Goal: Task Accomplishment & Management: Manage account settings

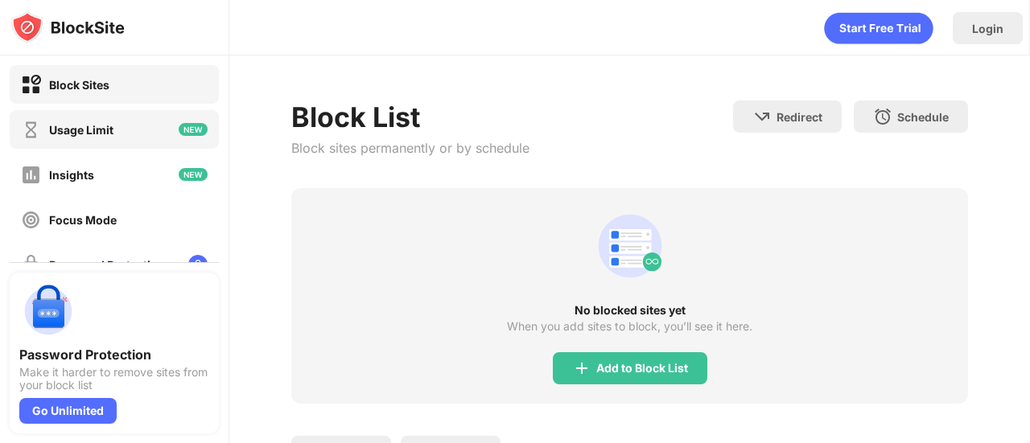
click at [107, 127] on div "Usage Limit" at bounding box center [81, 130] width 64 height 14
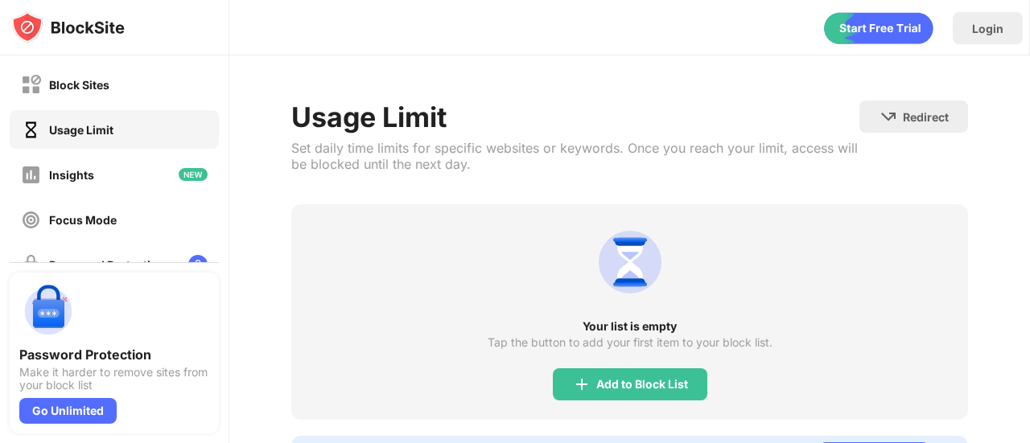
scroll to position [80, 0]
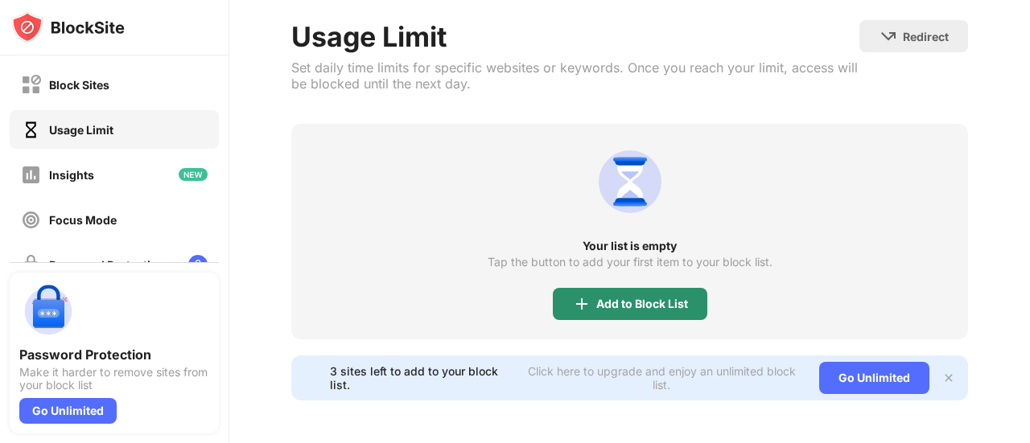
click at [682, 311] on div "Add to Block List" at bounding box center [630, 304] width 154 height 32
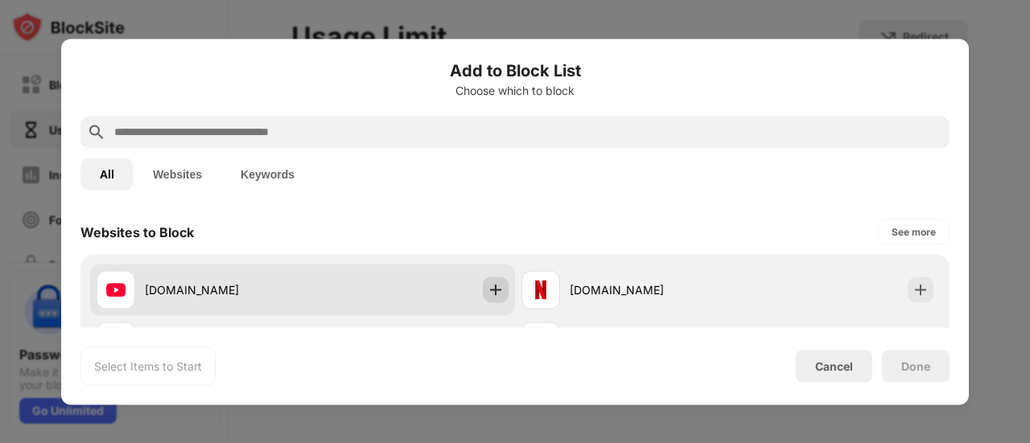
click at [489, 289] on img at bounding box center [496, 290] width 16 height 16
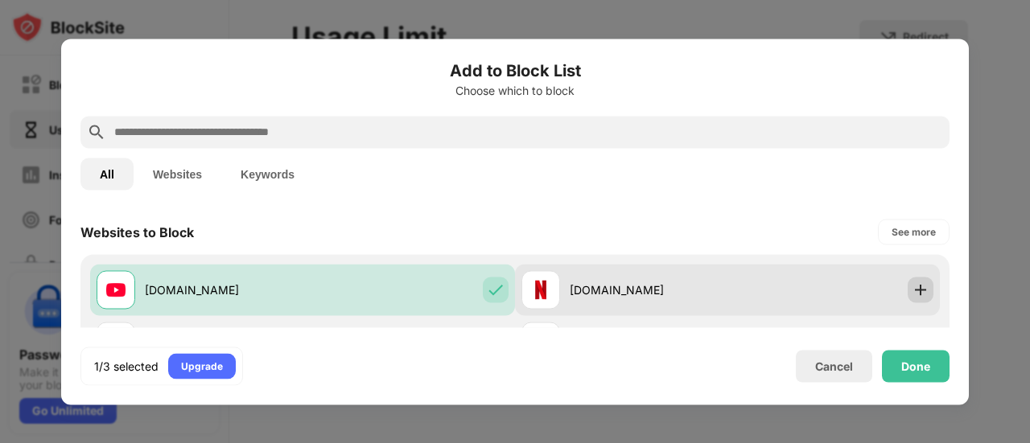
click at [912, 294] on img at bounding box center [920, 290] width 16 height 16
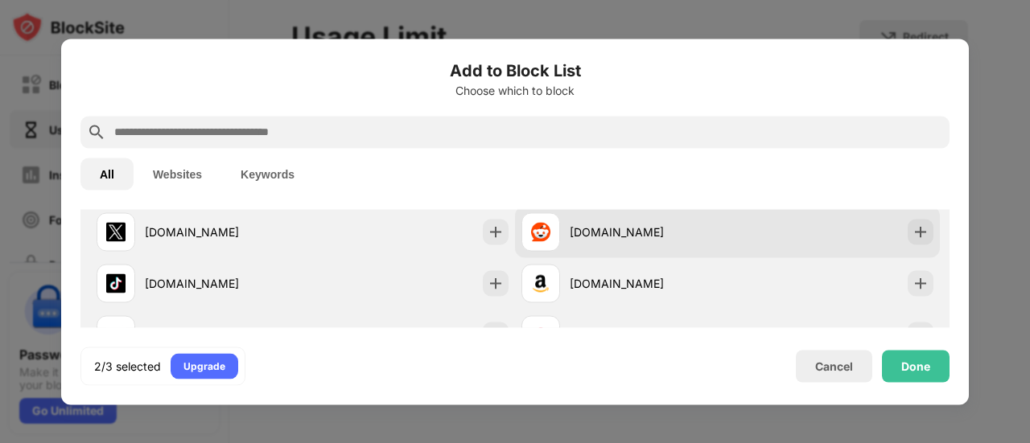
scroll to position [80, 0]
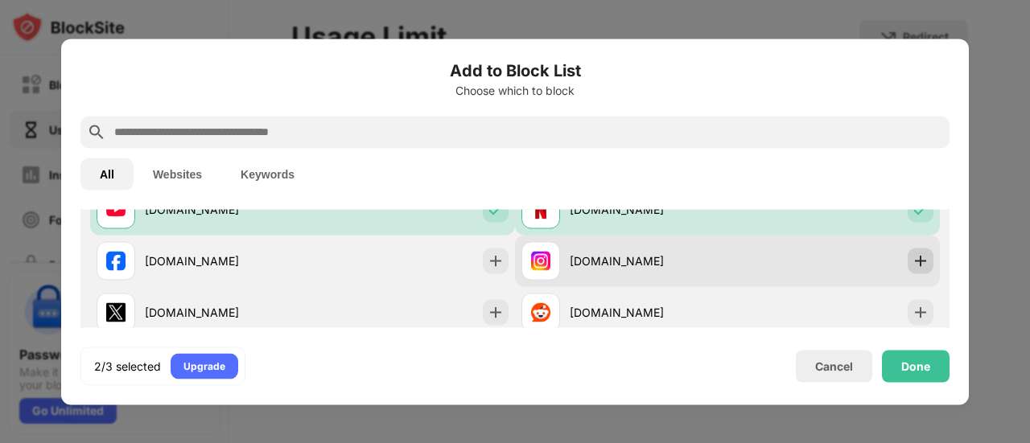
click at [924, 261] on div "instagram.com" at bounding box center [727, 260] width 425 height 51
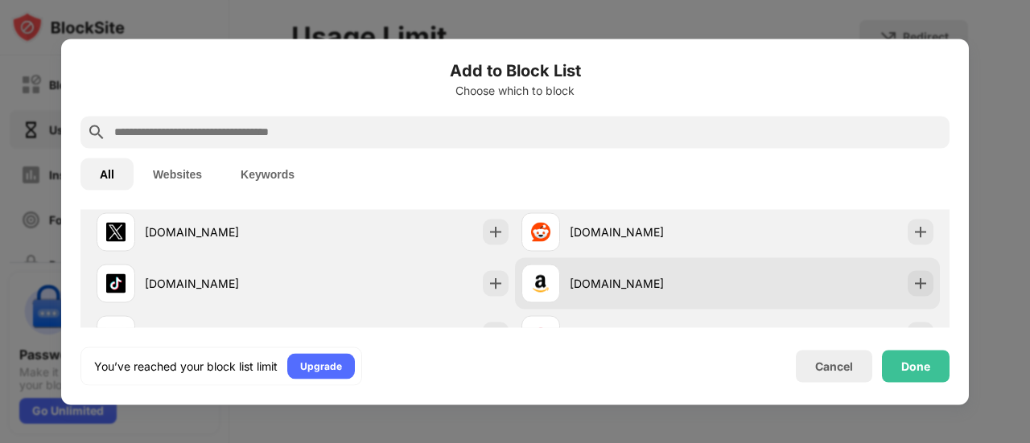
scroll to position [241, 0]
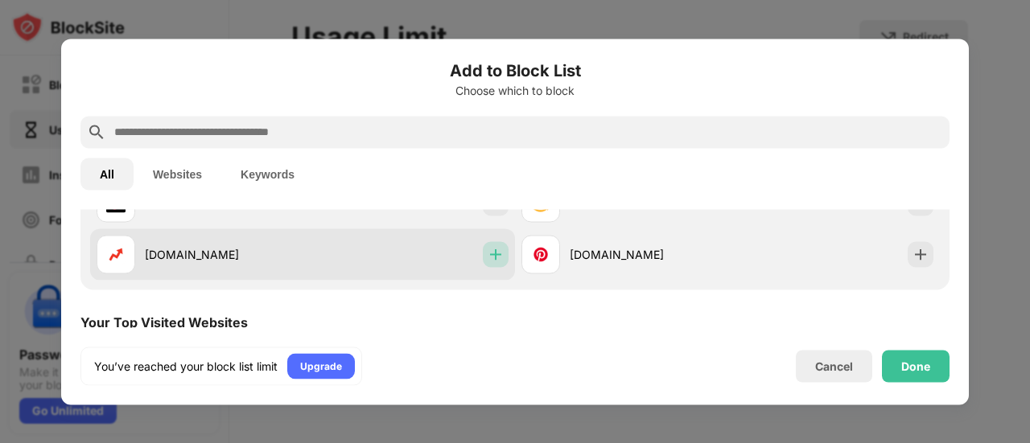
click at [488, 245] on div at bounding box center [496, 254] width 26 height 26
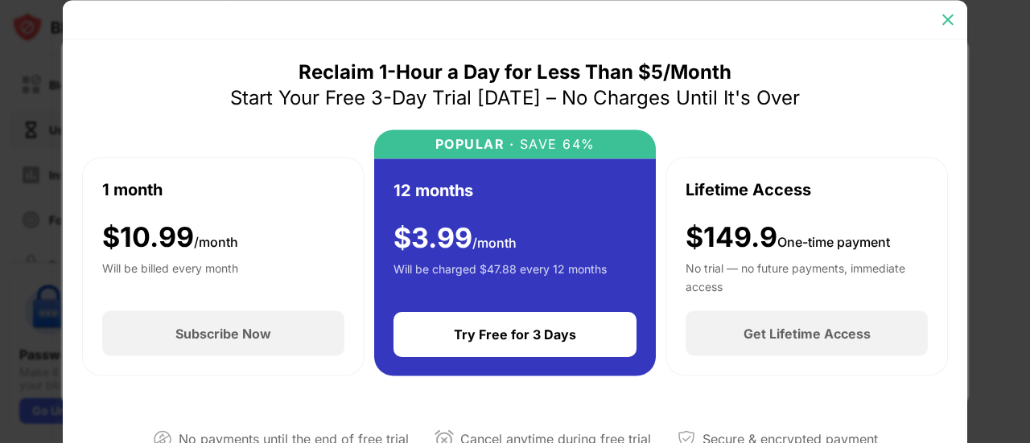
click at [946, 20] on img at bounding box center [948, 19] width 16 height 16
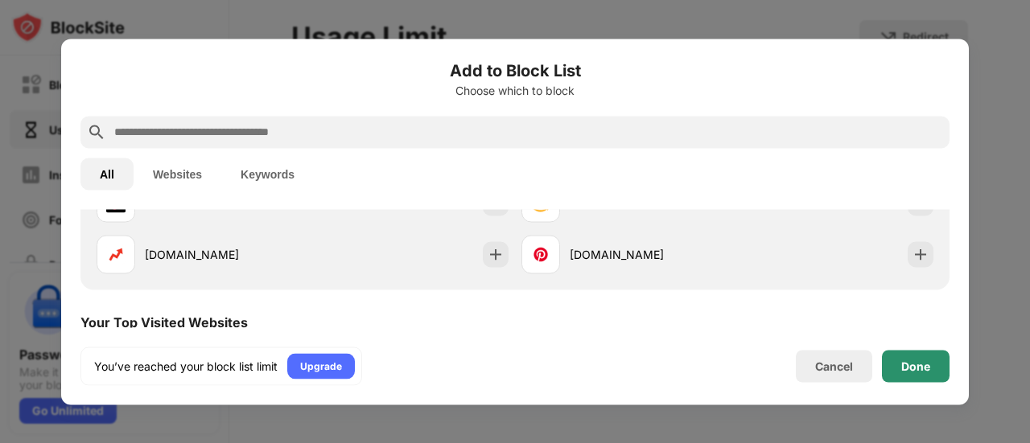
click at [909, 366] on div "Done" at bounding box center [915, 366] width 29 height 13
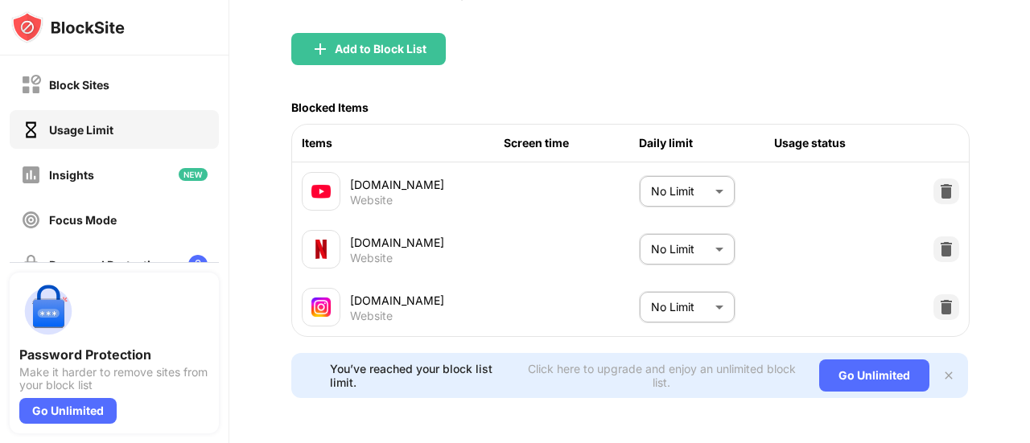
scroll to position [187, 0]
click at [942, 369] on img at bounding box center [948, 375] width 13 height 13
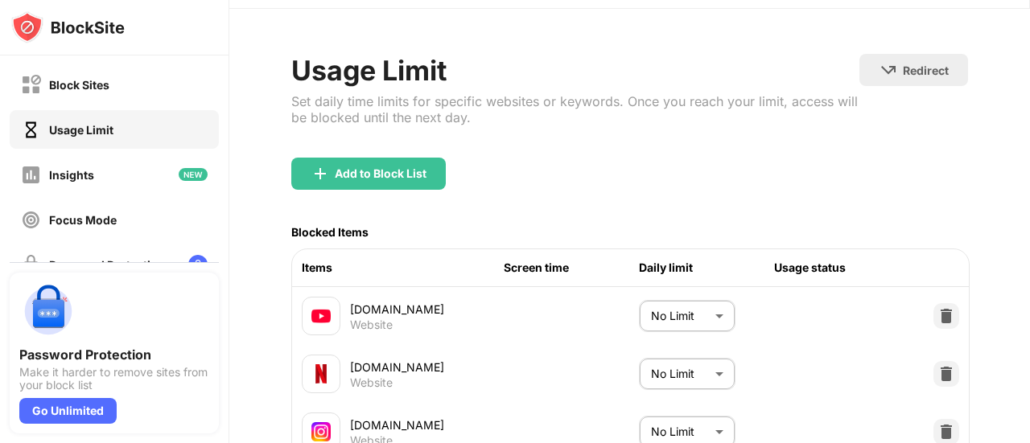
scroll to position [80, 0]
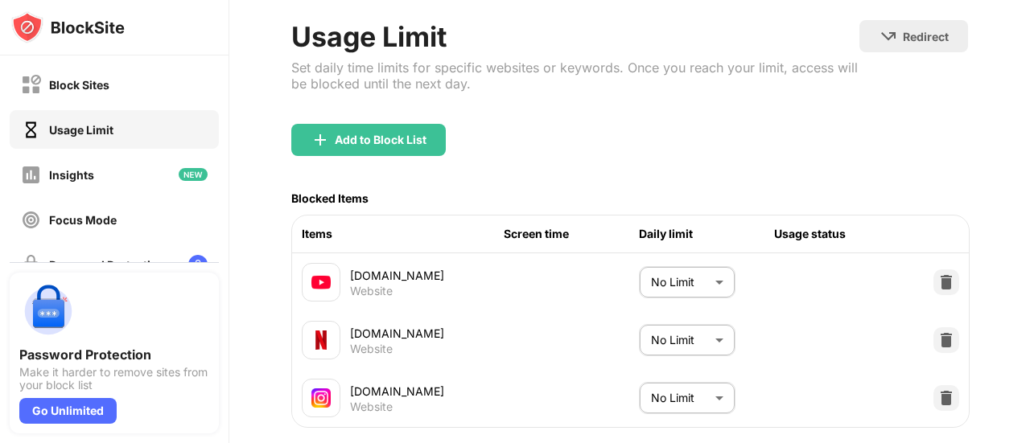
click at [694, 283] on body "Block Sites Usage Limit Insights Focus Mode Password Protection Custom Block Pa…" at bounding box center [515, 221] width 1030 height 443
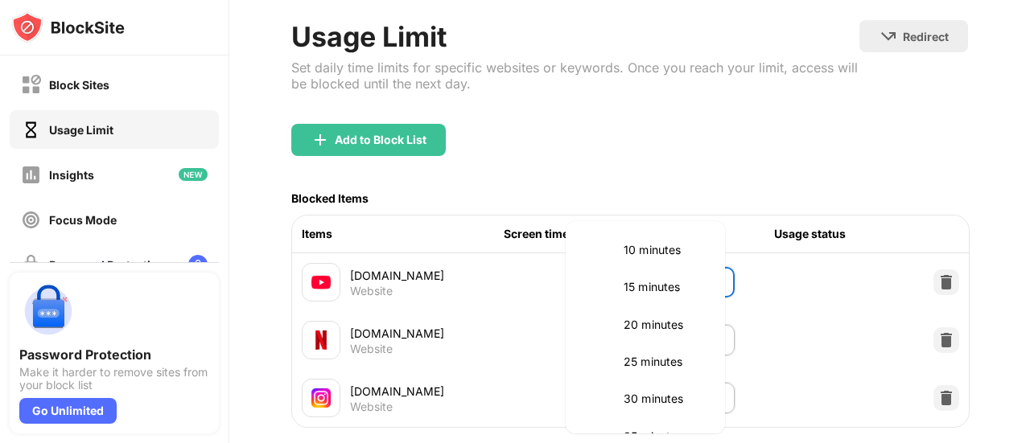
scroll to position [161, 0]
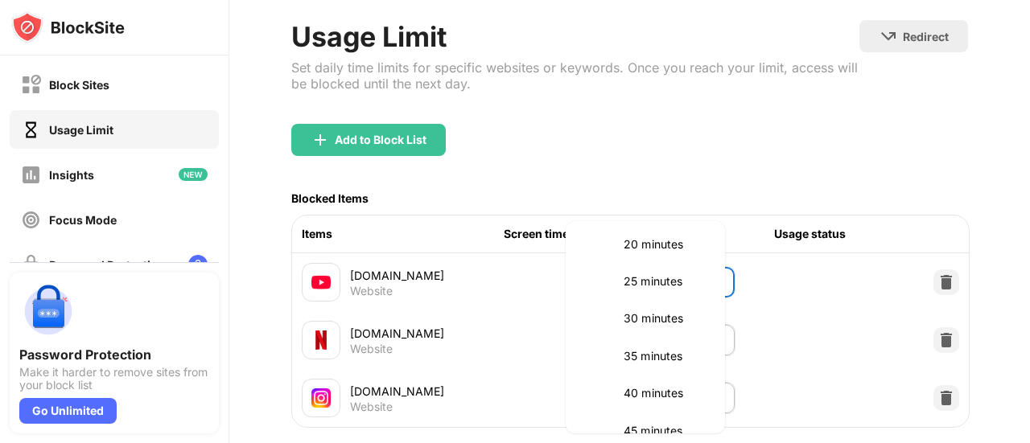
click at [661, 319] on p "30 minutes" at bounding box center [665, 319] width 82 height 18
type input "**"
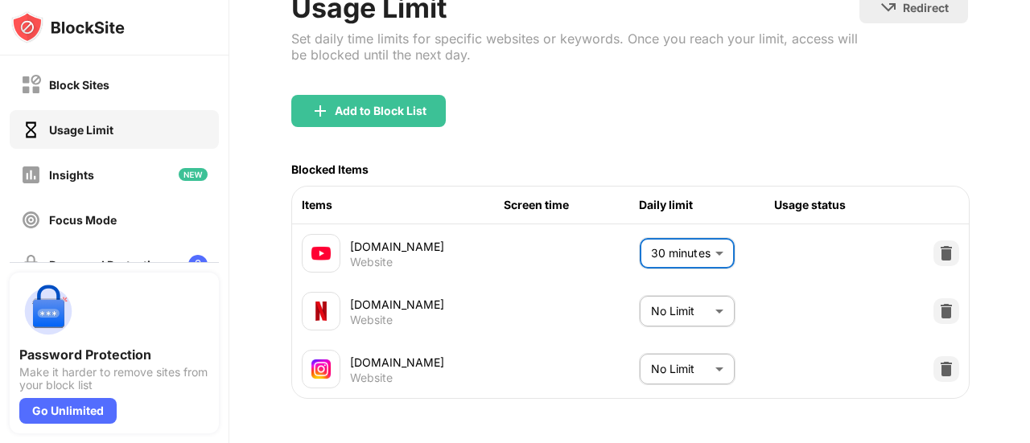
scroll to position [126, 0]
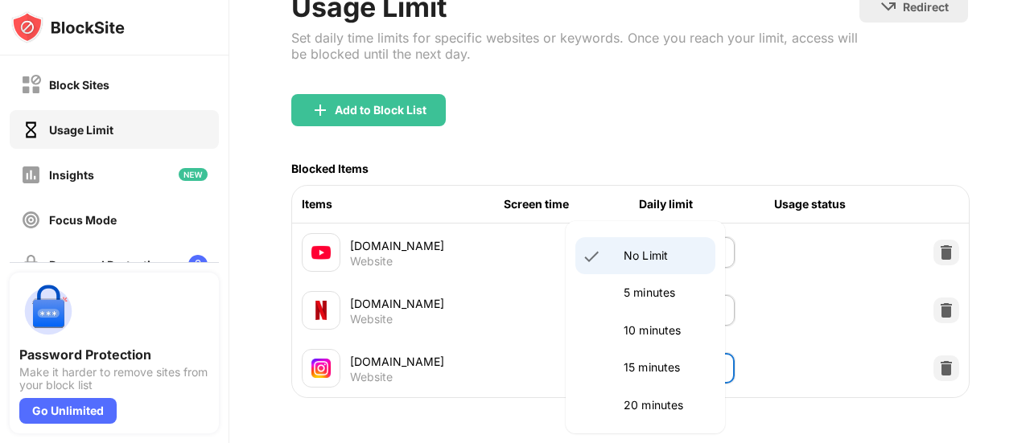
click at [702, 360] on body "Block Sites Usage Limit Insights Focus Mode Password Protection Custom Block Pa…" at bounding box center [515, 221] width 1030 height 443
click at [665, 353] on li "15 minutes" at bounding box center [645, 367] width 140 height 37
type input "**"
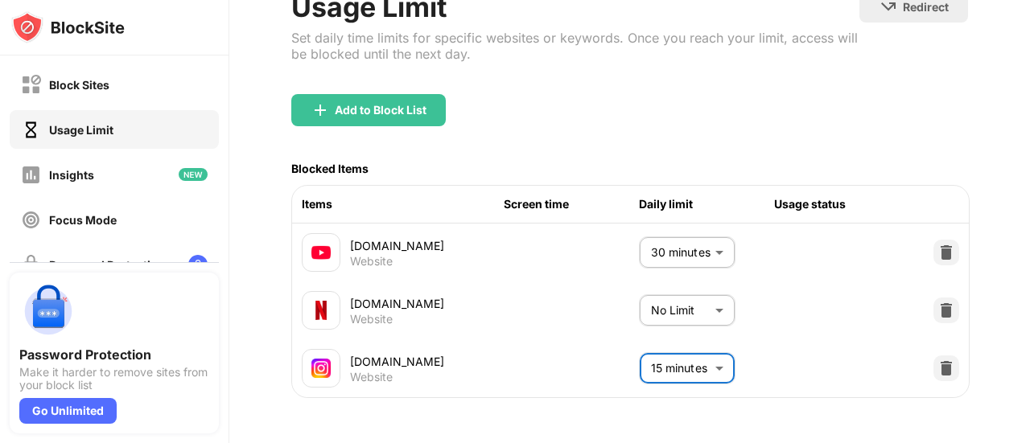
click at [692, 297] on body "Block Sites Usage Limit Insights Focus Mode Password Protection Custom Block Pa…" at bounding box center [515, 221] width 1030 height 443
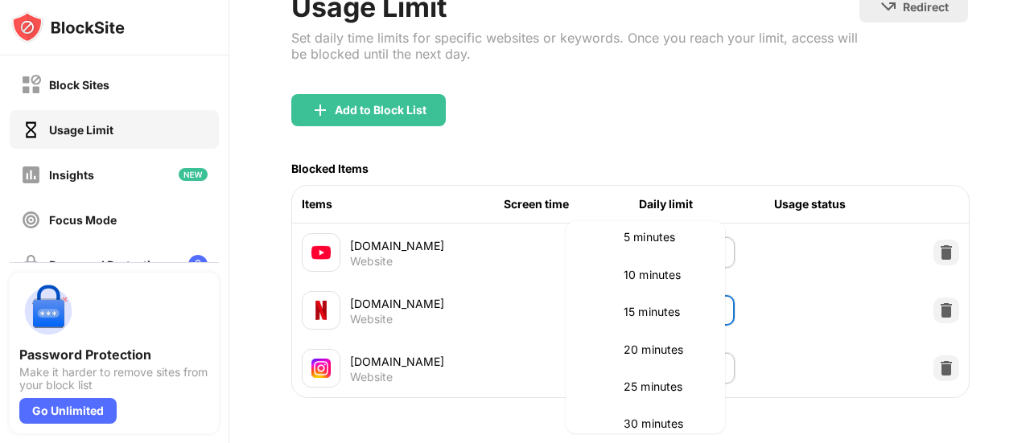
scroll to position [80, 0]
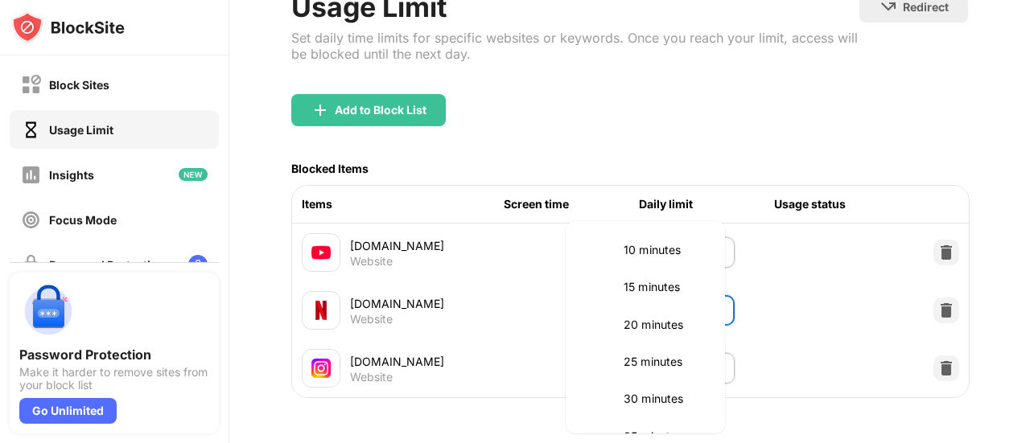
click at [936, 294] on div at bounding box center [515, 221] width 1030 height 443
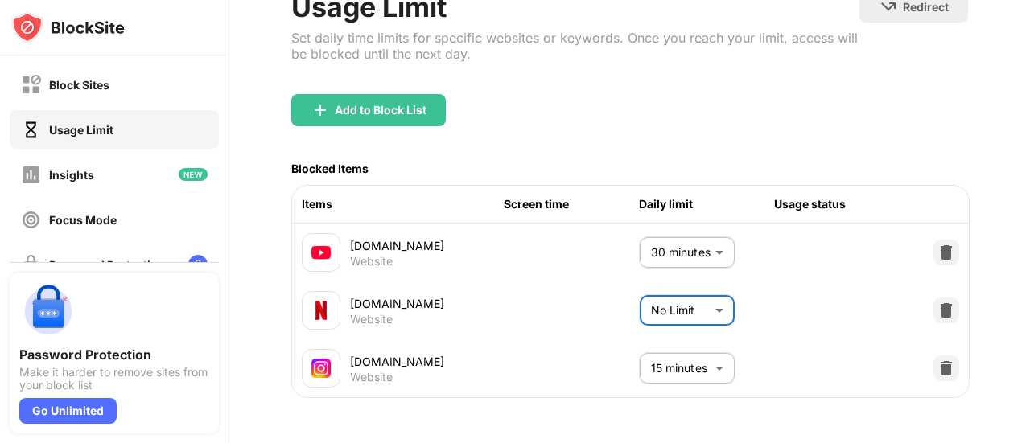
click at [665, 298] on body "Block Sites Usage Limit Insights Focus Mode Password Protection Custom Block Pa…" at bounding box center [515, 221] width 1030 height 443
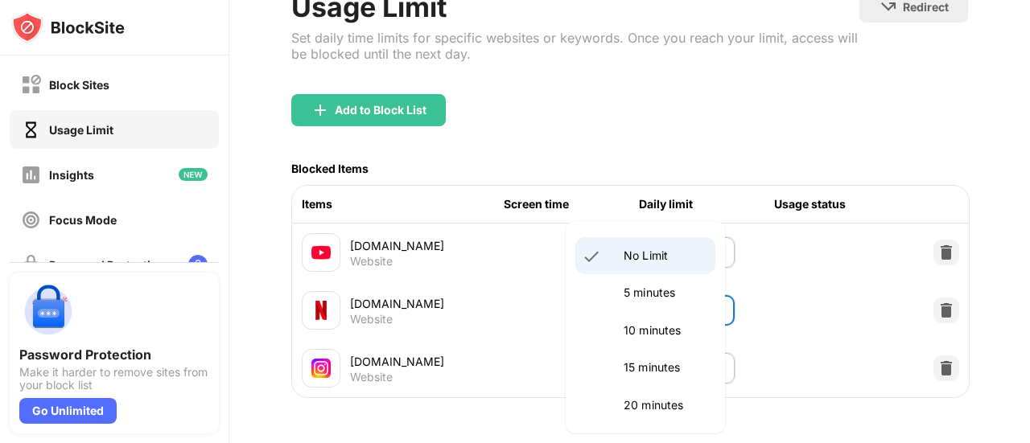
click at [919, 292] on div at bounding box center [515, 221] width 1030 height 443
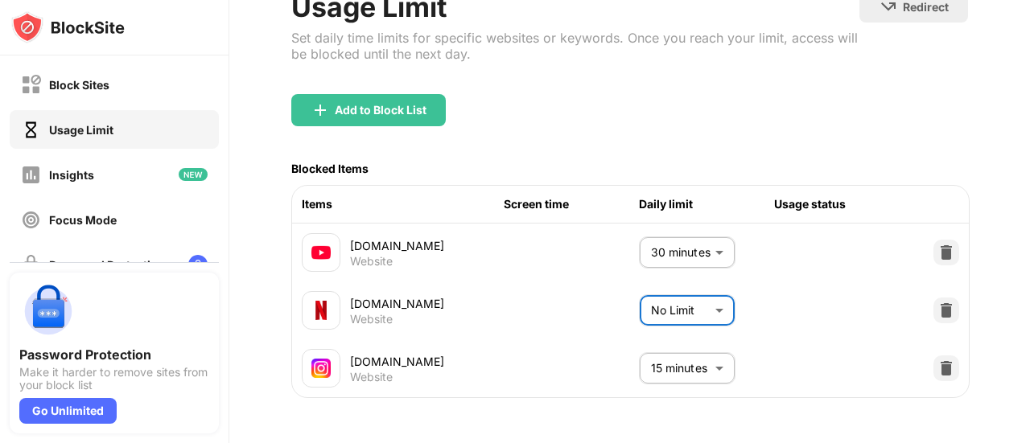
click at [938, 303] on img at bounding box center [946, 311] width 16 height 16
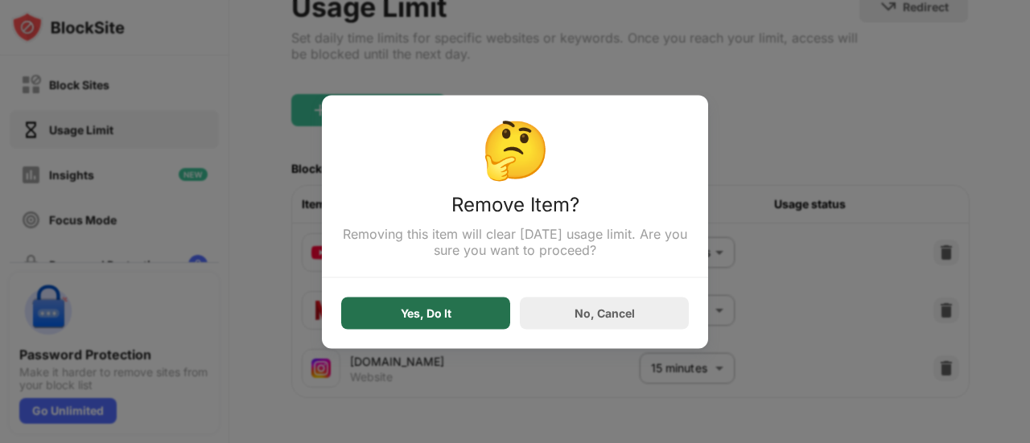
click at [459, 324] on div "Yes, Do It" at bounding box center [425, 313] width 169 height 32
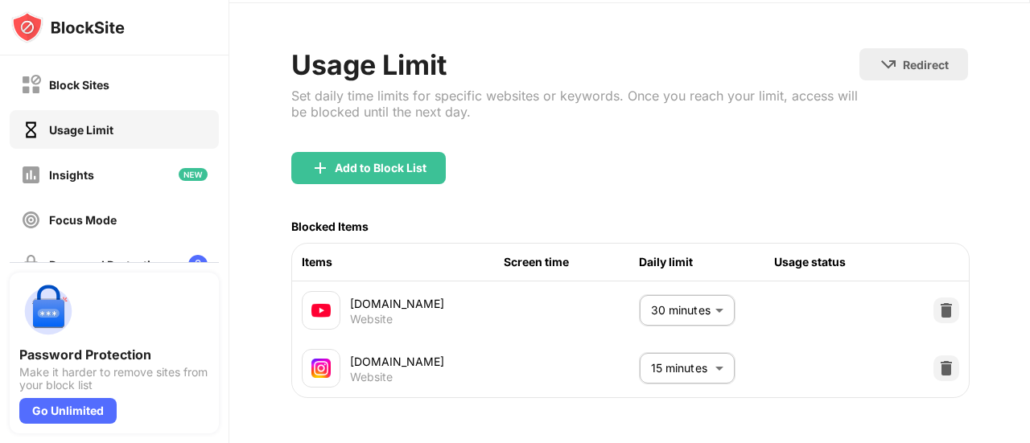
scroll to position [68, 0]
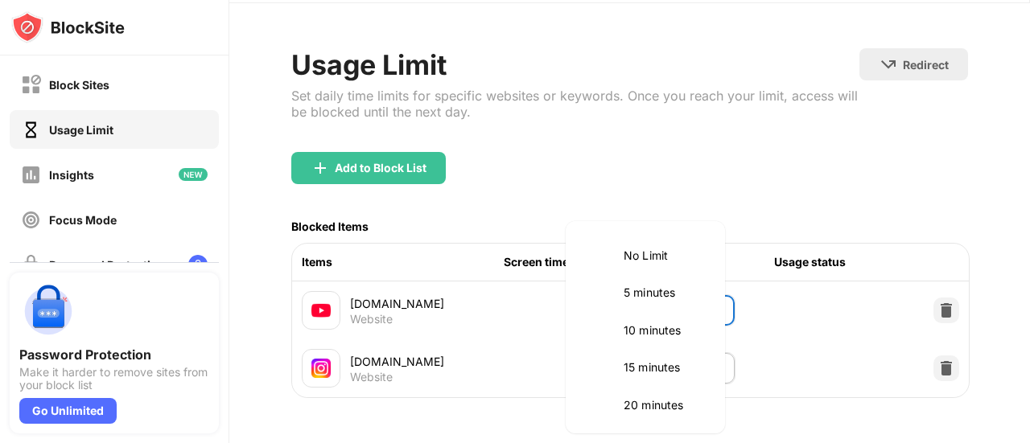
click at [712, 298] on body "Block Sites Usage Limit Insights Focus Mode Password Protection Custom Block Pa…" at bounding box center [515, 221] width 1030 height 443
click at [927, 295] on div at bounding box center [515, 221] width 1030 height 443
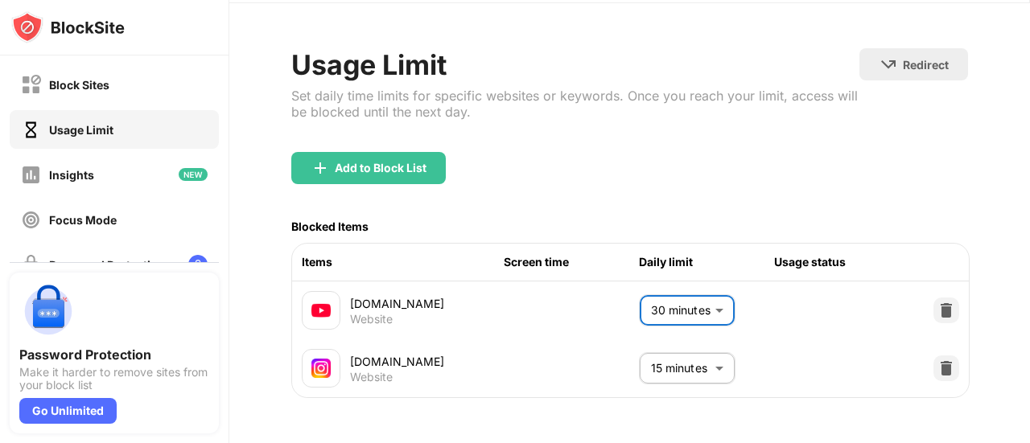
click at [938, 303] on img at bounding box center [946, 311] width 16 height 16
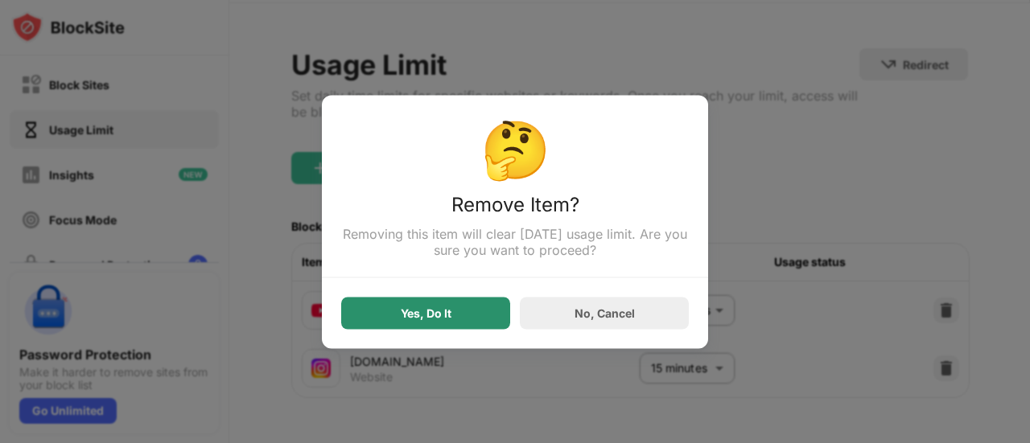
click at [471, 318] on div "Yes, Do It" at bounding box center [425, 313] width 169 height 32
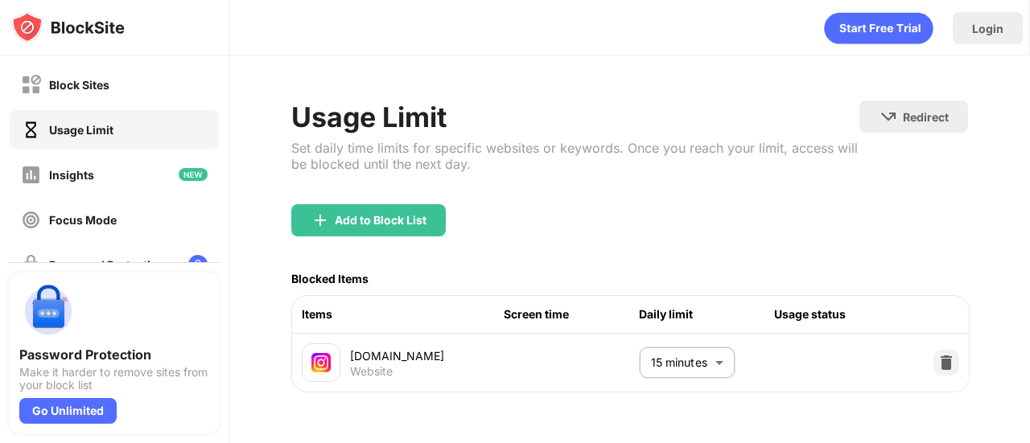
scroll to position [0, 0]
click at [122, 95] on div "Block Sites" at bounding box center [114, 84] width 209 height 39
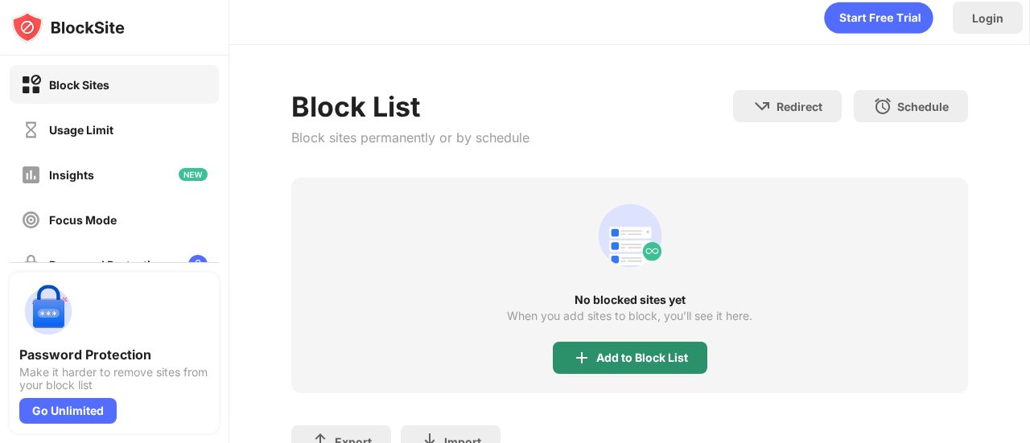
click at [574, 352] on img at bounding box center [581, 357] width 19 height 19
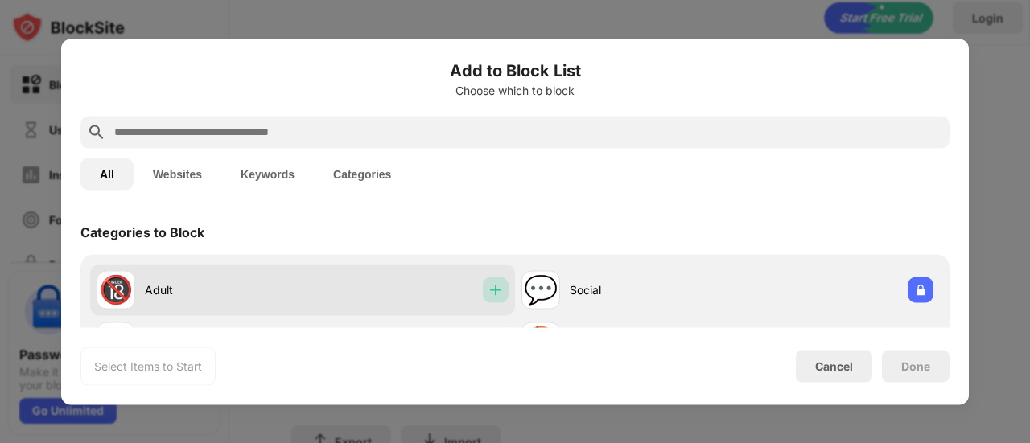
click at [495, 295] on img at bounding box center [496, 290] width 16 height 16
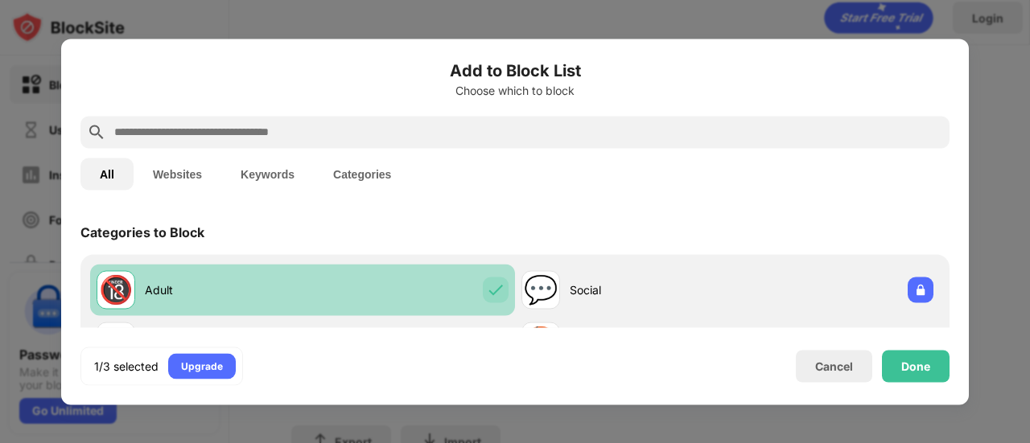
click at [492, 295] on img at bounding box center [496, 290] width 16 height 16
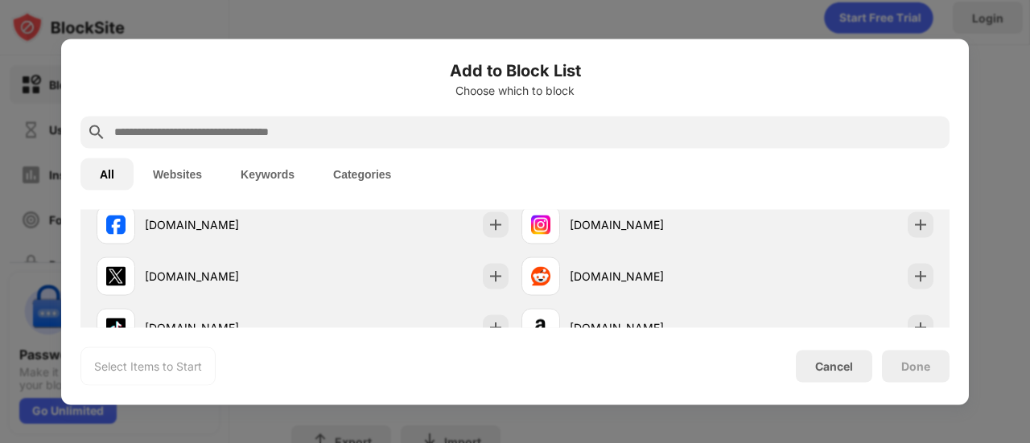
scroll to position [322, 0]
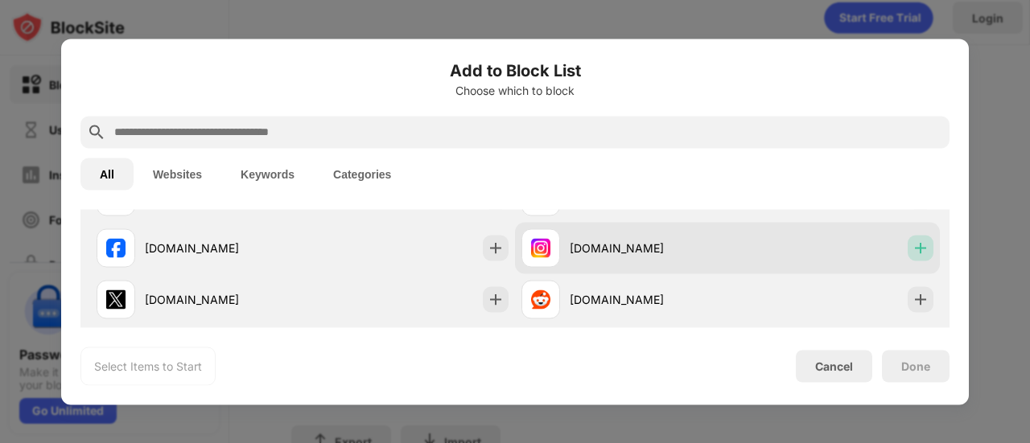
click at [917, 250] on div at bounding box center [921, 248] width 26 height 26
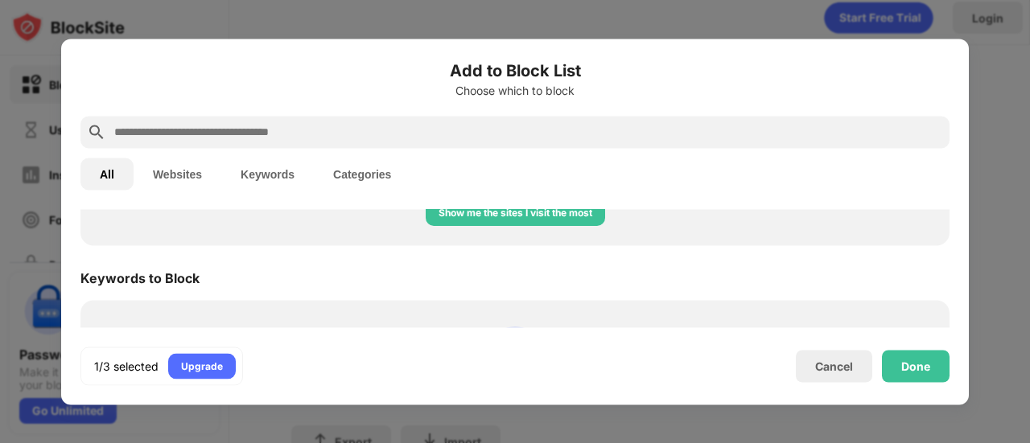
scroll to position [805, 0]
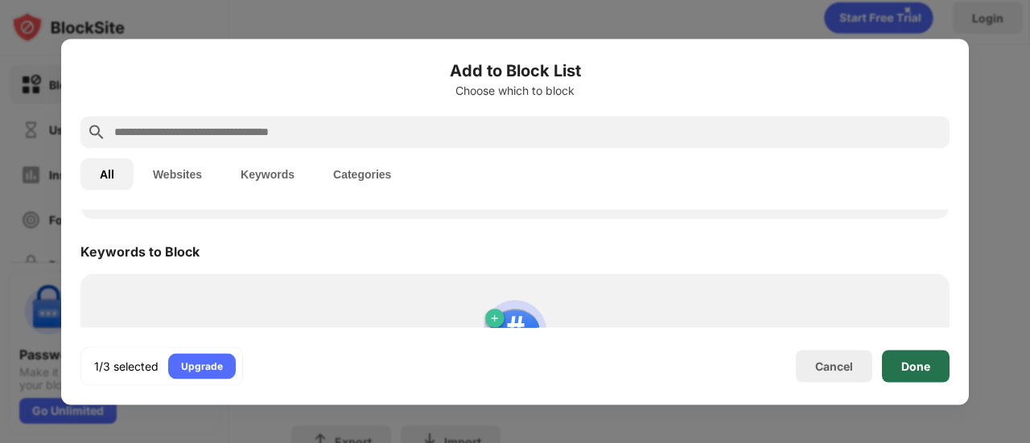
click at [916, 361] on div "Done" at bounding box center [915, 366] width 29 height 13
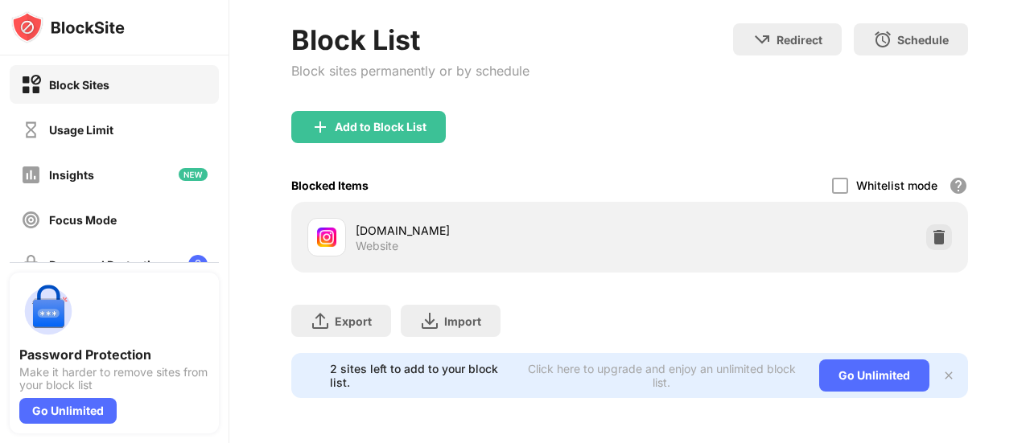
scroll to position [161, 0]
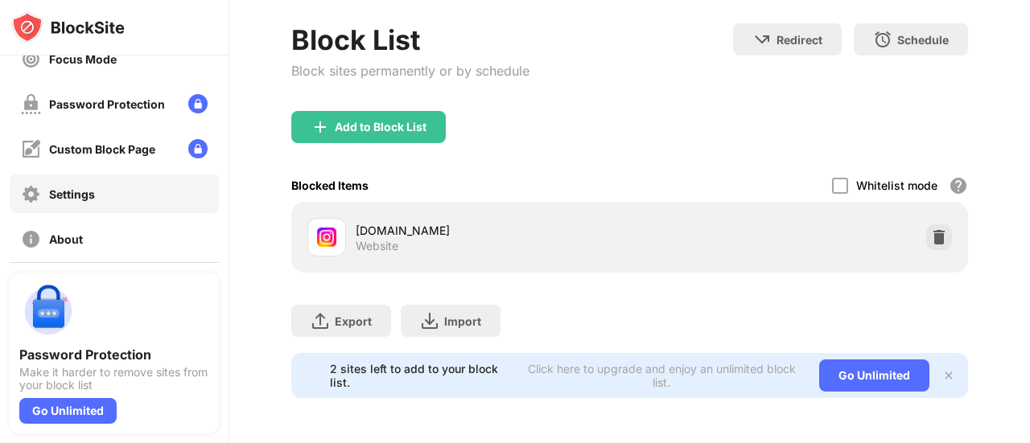
click at [130, 203] on div "Settings" at bounding box center [114, 194] width 209 height 39
